Goal: Task Accomplishment & Management: Manage account settings

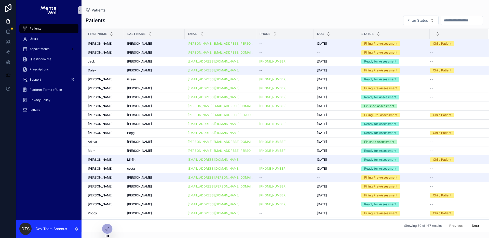
click at [191, 16] on div "Patients Filter Status" at bounding box center [285, 20] width 399 height 10
click at [108, 230] on div at bounding box center [107, 229] width 10 height 10
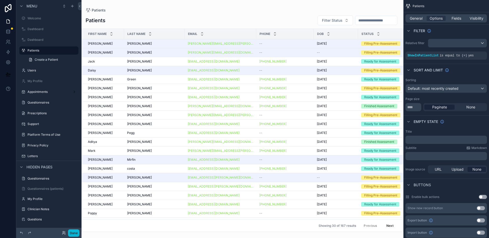
click at [308, 11] on div "scrollable content" at bounding box center [242, 119] width 322 height 238
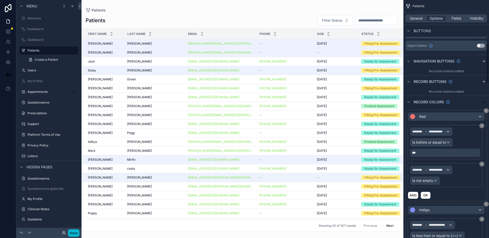
scroll to position [286, 0]
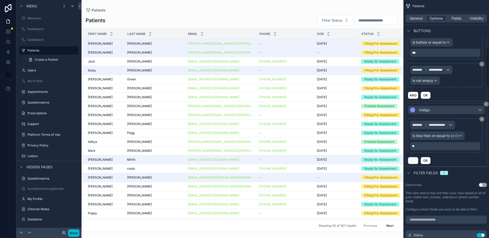
click at [415, 160] on button "AND" at bounding box center [413, 160] width 11 height 7
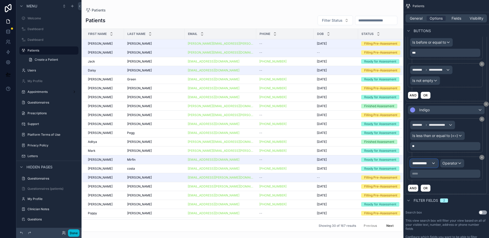
click at [428, 162] on span "**********" at bounding box center [421, 162] width 19 height 5
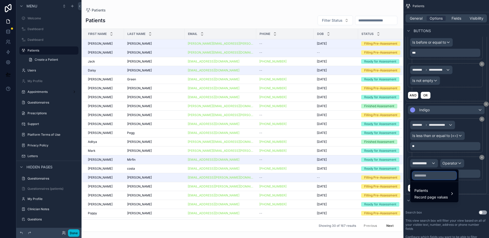
click at [428, 175] on input "text" at bounding box center [434, 175] width 44 height 8
type input "***"
click at [441, 191] on span "Patients" at bounding box center [430, 190] width 33 height 6
click at [473, 192] on span "DOB" at bounding box center [477, 194] width 8 height 6
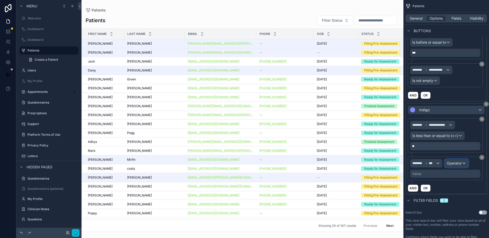
click at [458, 163] on span "Operator" at bounding box center [454, 163] width 15 height 4
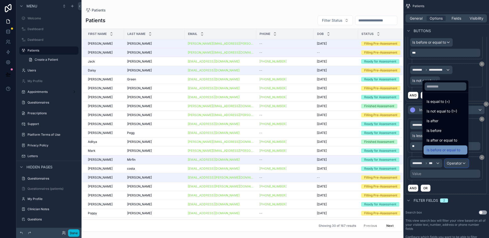
scroll to position [17, 0]
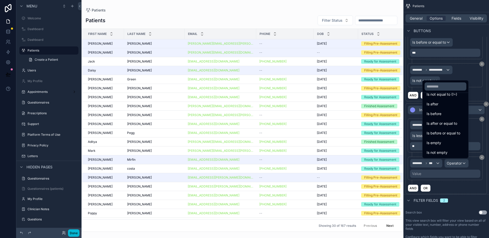
click at [444, 149] on div "Is not empty" at bounding box center [445, 152] width 44 height 9
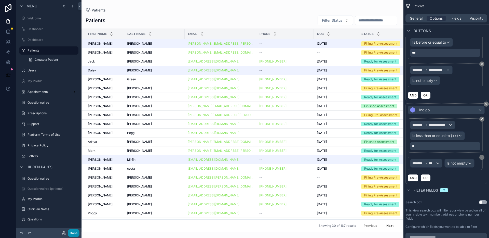
click at [71, 231] on button "Done" at bounding box center [73, 232] width 11 height 7
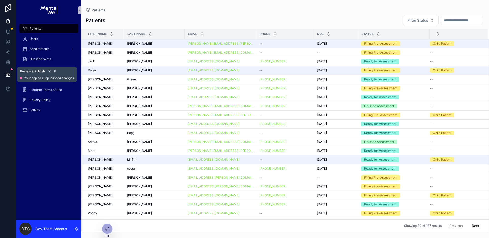
click at [8, 71] on button at bounding box center [8, 74] width 11 height 14
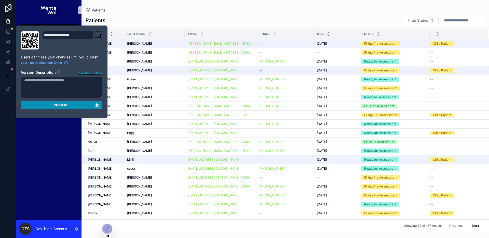
click at [62, 104] on span "Publish" at bounding box center [61, 105] width 14 height 5
click at [268, 16] on div "Patients Filter Status" at bounding box center [285, 20] width 399 height 10
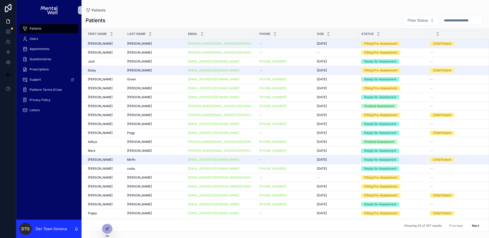
click at [312, 12] on div "Patients Filter Status First Name Last Name Email Phone DOB Status [PERSON_NAME…" at bounding box center [284, 121] width 407 height 219
click at [148, 43] on div "[PERSON_NAME] [PERSON_NAME]" at bounding box center [154, 44] width 54 height 4
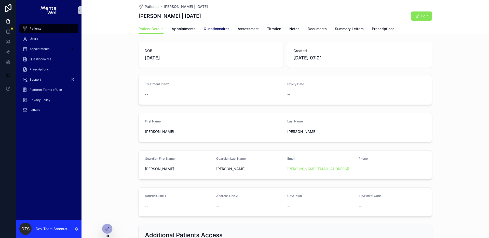
click at [220, 31] on span "Questionnaires" at bounding box center [217, 28] width 26 height 5
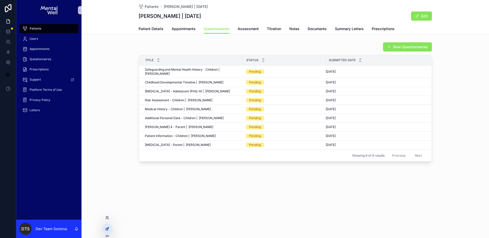
click at [106, 228] on icon at bounding box center [107, 228] width 4 height 4
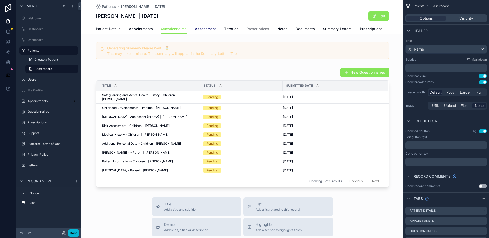
click at [207, 27] on span "Assessment" at bounding box center [205, 28] width 21 height 5
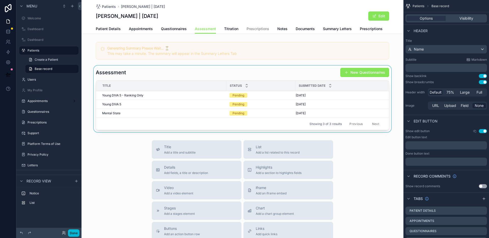
click at [230, 71] on div "scrollable content" at bounding box center [242, 98] width 322 height 66
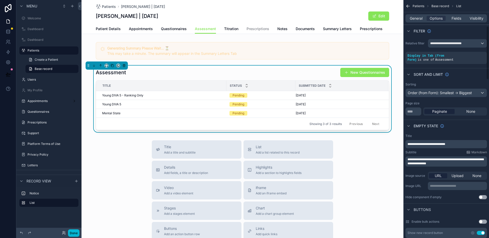
scroll to position [141, 0]
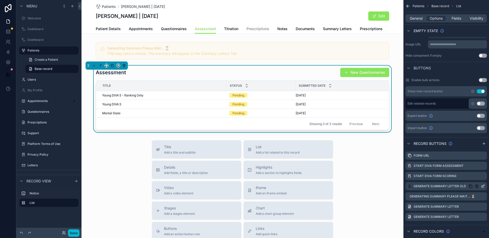
click at [483, 185] on icon "scrollable content" at bounding box center [483, 185] width 2 height 2
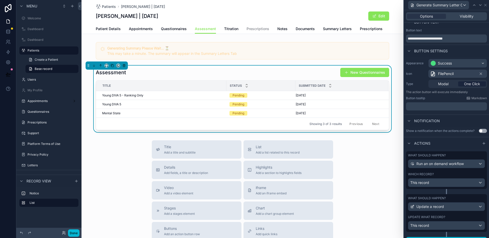
scroll to position [10, 0]
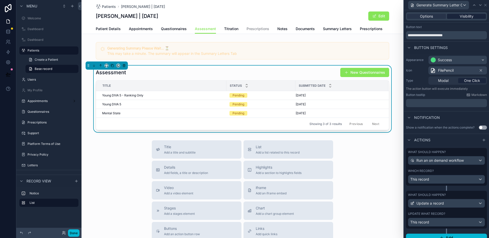
click at [472, 18] on div "Visibility" at bounding box center [466, 16] width 39 height 5
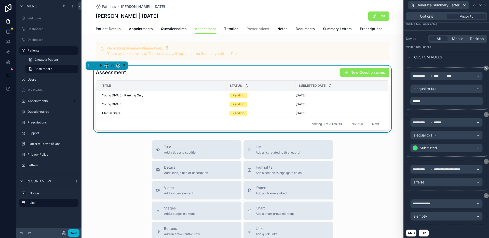
scroll to position [52, 0]
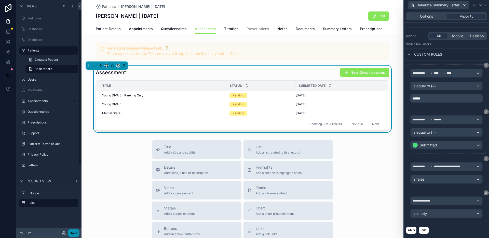
drag, startPoint x: 72, startPoint y: 234, endPoint x: 83, endPoint y: 229, distance: 11.5
click at [72, 234] on button "Done" at bounding box center [73, 232] width 11 height 7
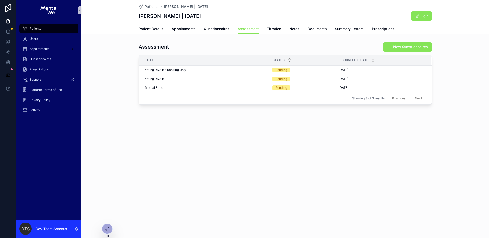
click at [350, 178] on div "Patients [PERSON_NAME] | [DATE] [PERSON_NAME] | [DATE] Edit Assessment Patient …" at bounding box center [284, 119] width 407 height 238
click at [50, 28] on div "Patients" at bounding box center [48, 28] width 53 height 8
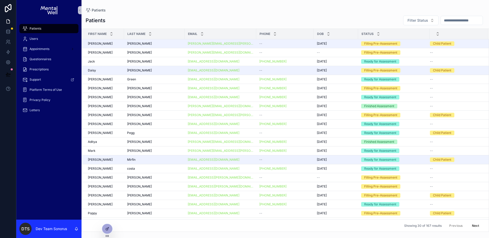
click at [228, 12] on div "Patients" at bounding box center [285, 10] width 399 height 4
drag, startPoint x: 103, startPoint y: 228, endPoint x: 125, endPoint y: 226, distance: 21.8
click at [103, 228] on div at bounding box center [107, 229] width 10 height 10
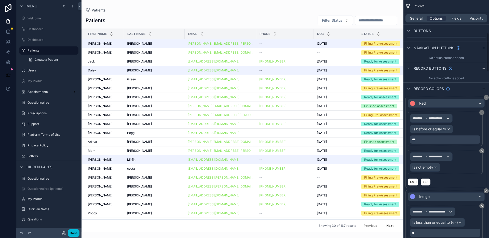
scroll to position [285, 0]
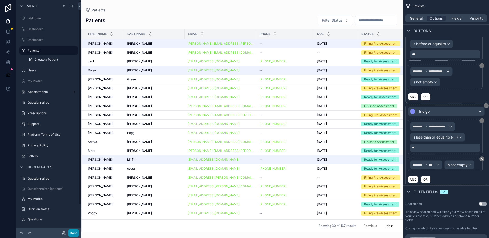
click at [74, 233] on button "Done" at bounding box center [73, 232] width 11 height 7
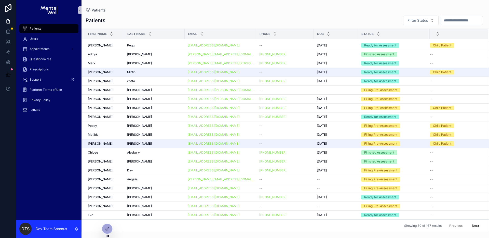
scroll to position [0, 0]
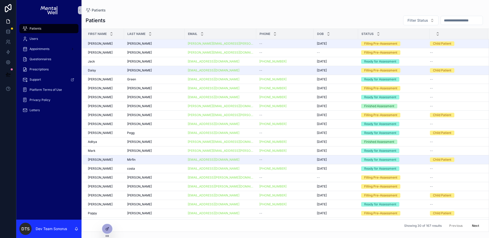
click at [316, 17] on div "Patients Filter Status" at bounding box center [285, 20] width 399 height 10
click at [8, 75] on icon at bounding box center [8, 74] width 5 height 5
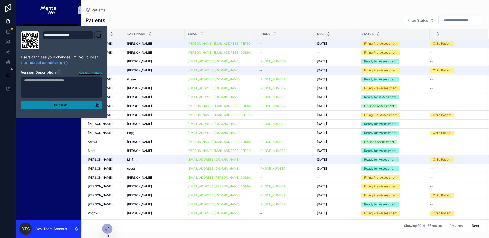
drag, startPoint x: 74, startPoint y: 105, endPoint x: 77, endPoint y: 105, distance: 3.1
click at [74, 105] on div "Publish" at bounding box center [61, 105] width 75 height 5
click at [217, 17] on div "Patients Filter Status" at bounding box center [285, 20] width 399 height 10
